Goal: Complete application form

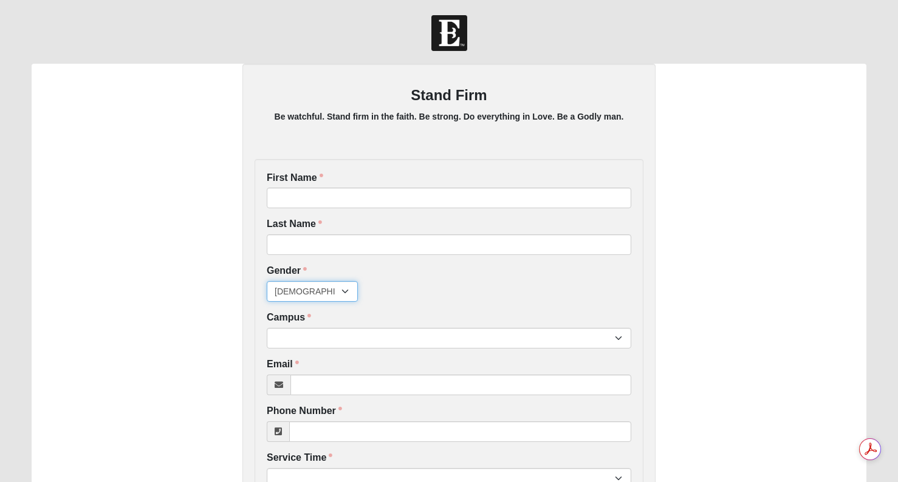
click at [343, 298] on select "[DEMOGRAPHIC_DATA] [DEMOGRAPHIC_DATA]" at bounding box center [312, 291] width 91 height 21
select select "2"
click at [267, 281] on select "[DEMOGRAPHIC_DATA] [DEMOGRAPHIC_DATA]" at bounding box center [312, 291] width 91 height 21
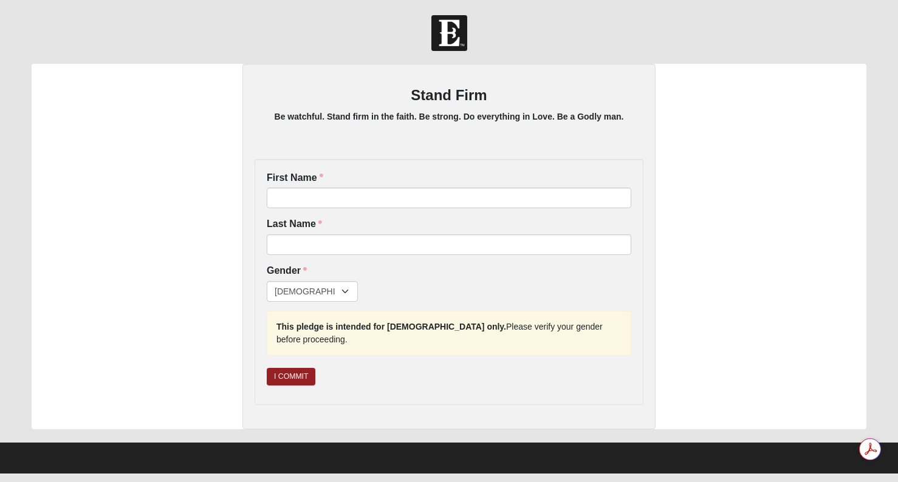
click at [147, 112] on div "Stand Firm Be watchful. Stand firm in the faith. Be strong. Do everything in Lo…" at bounding box center [449, 247] width 835 height 366
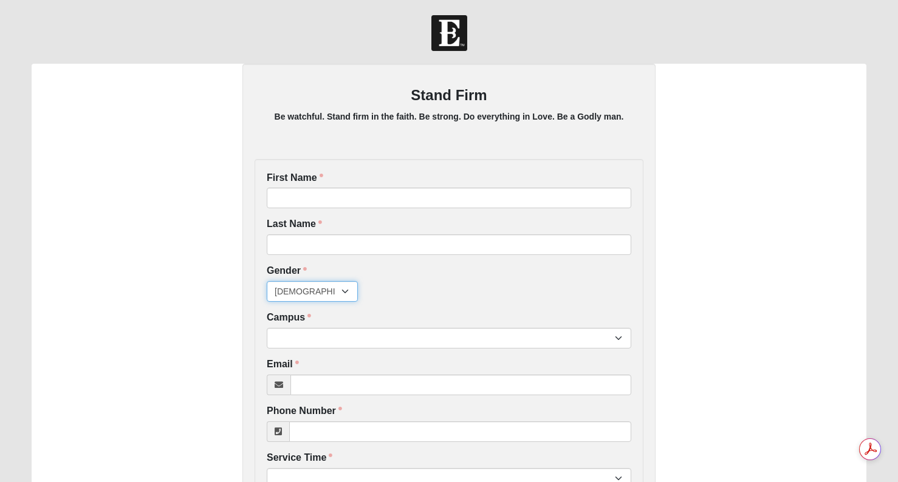
click at [308, 294] on select "[DEMOGRAPHIC_DATA] [DEMOGRAPHIC_DATA]" at bounding box center [312, 291] width 91 height 21
select select "2"
click at [267, 281] on select "[DEMOGRAPHIC_DATA] [DEMOGRAPHIC_DATA]" at bounding box center [312, 291] width 91 height 21
